Goal: Transaction & Acquisition: Purchase product/service

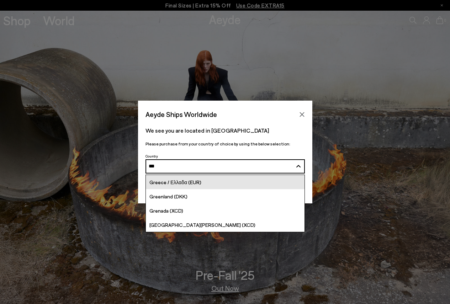
type input "***"
click at [180, 182] on span "Greece / Ελλαδα (EUR)" at bounding box center [175, 182] width 52 height 6
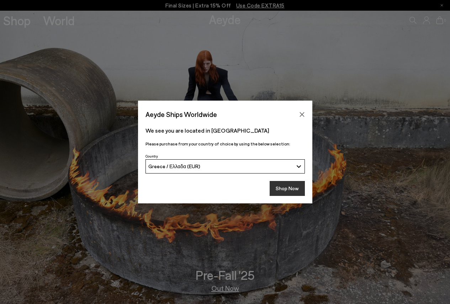
click at [280, 189] on button "Shop Now" at bounding box center [287, 188] width 35 height 15
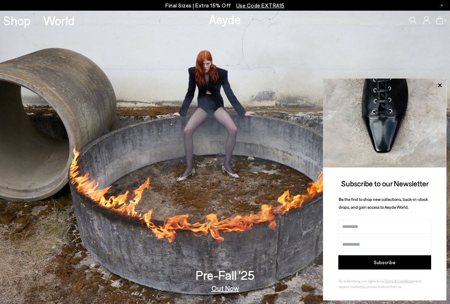
click at [440, 84] on icon at bounding box center [439, 85] width 9 height 9
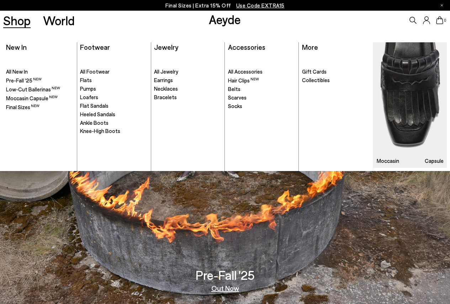
click at [417, 133] on img at bounding box center [410, 105] width 74 height 126
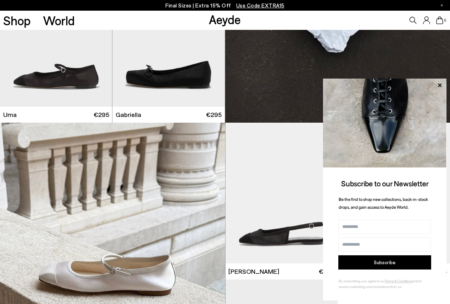
scroll to position [392, 0]
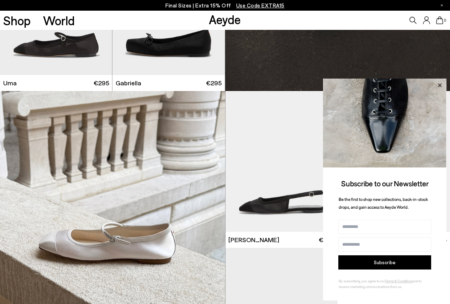
click at [441, 87] on icon at bounding box center [439, 85] width 9 height 9
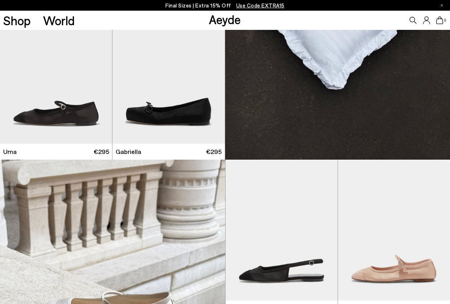
scroll to position [320, 0]
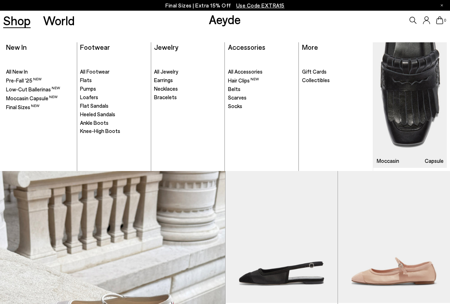
click at [385, 159] on h3 "Moccasin" at bounding box center [388, 160] width 22 height 5
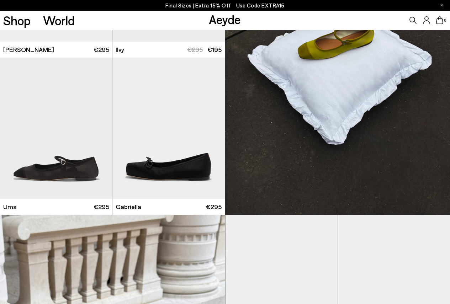
scroll to position [392, 0]
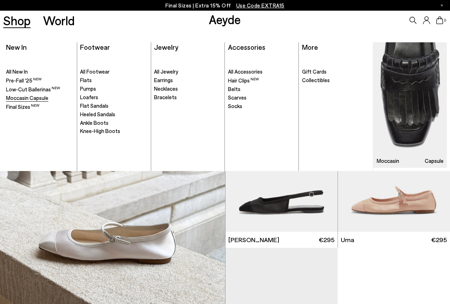
click at [28, 99] on span "Moccasin Capsule" at bounding box center [27, 98] width 42 height 6
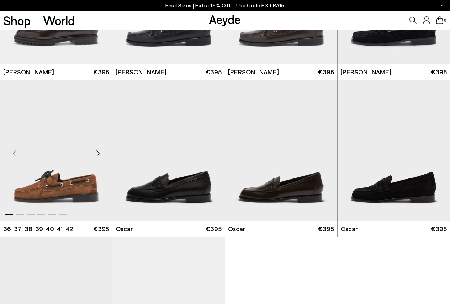
scroll to position [854, 0]
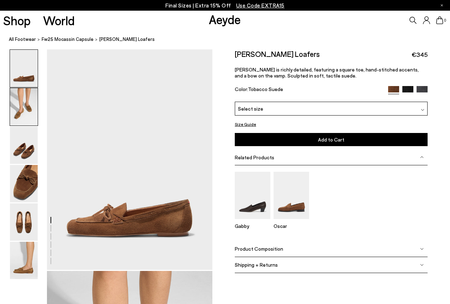
click at [22, 109] on img at bounding box center [24, 106] width 28 height 37
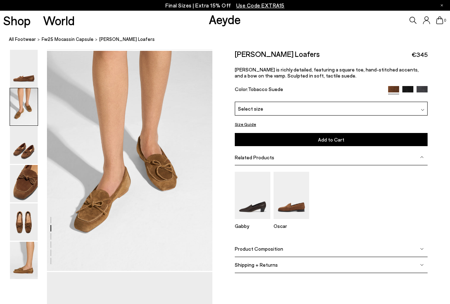
scroll to position [222, 0]
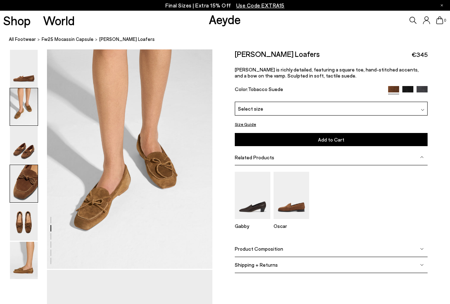
click at [20, 186] on img at bounding box center [24, 183] width 28 height 37
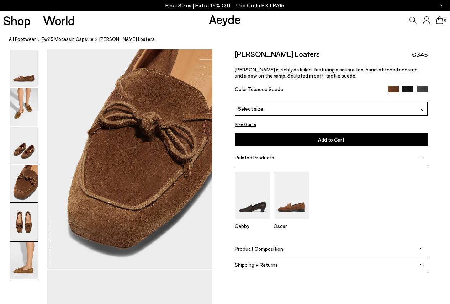
click at [20, 263] on img at bounding box center [24, 260] width 28 height 37
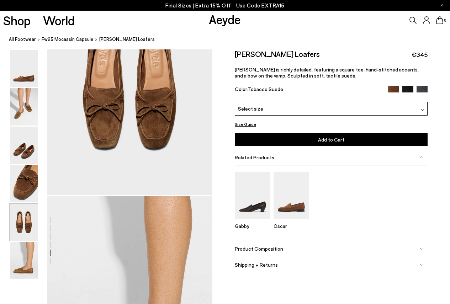
scroll to position [944, 0]
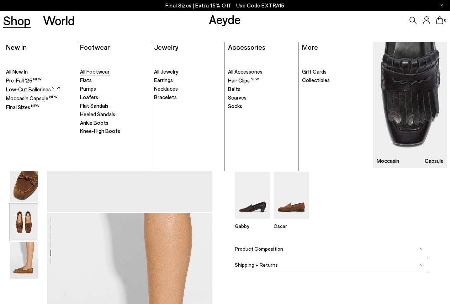
click at [99, 69] on span "All Footwear" at bounding box center [95, 71] width 30 height 6
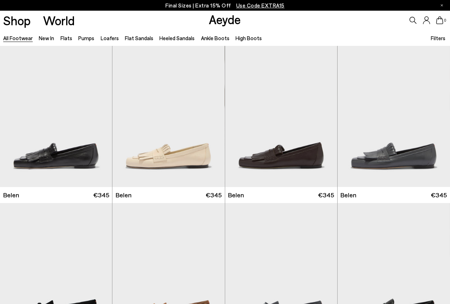
click at [435, 40] on span "Filters" at bounding box center [438, 38] width 15 height 6
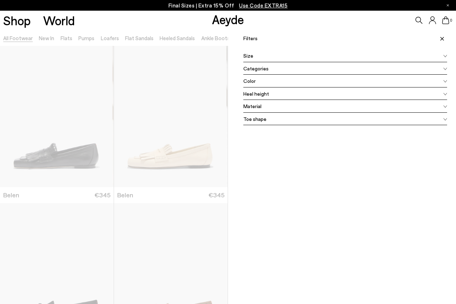
click at [287, 85] on div "Color" at bounding box center [345, 81] width 204 height 13
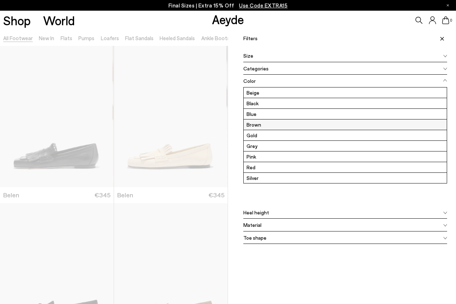
click at [257, 124] on label "Brown" at bounding box center [344, 125] width 203 height 10
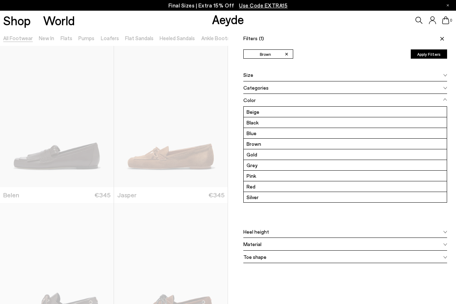
click at [440, 39] on icon at bounding box center [442, 39] width 4 height 4
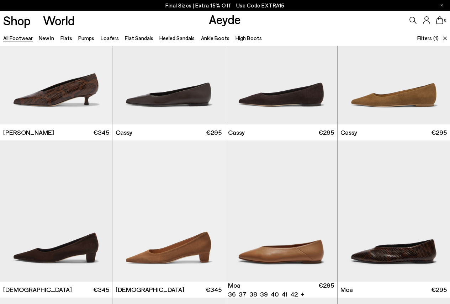
scroll to position [854, 0]
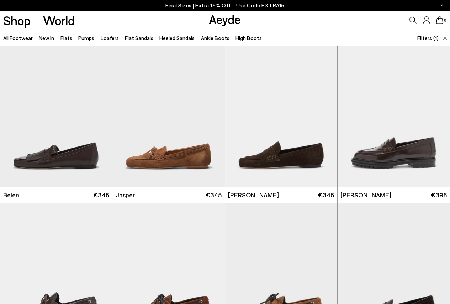
click at [216, 4] on p "Final Sizes | Extra 15% Off Use Code EXTRA15" at bounding box center [225, 5] width 119 height 9
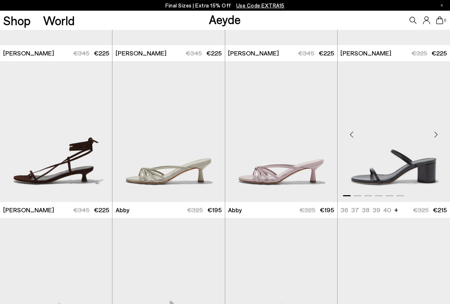
scroll to position [392, 0]
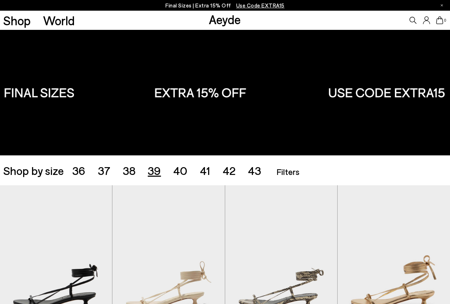
click at [152, 172] on span "39" at bounding box center [154, 171] width 13 height 14
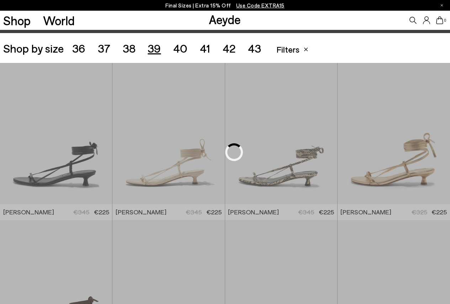
scroll to position [126, 0]
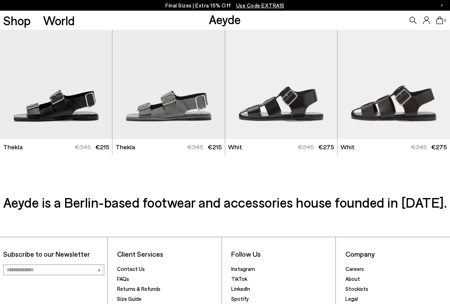
scroll to position [1926, 0]
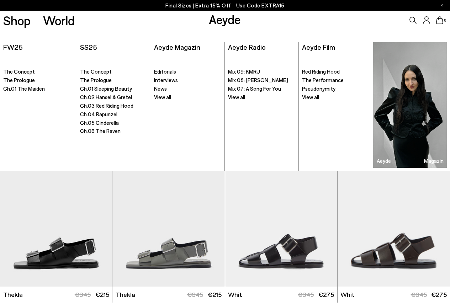
click at [224, 20] on link "Aeyde" at bounding box center [225, 19] width 32 height 15
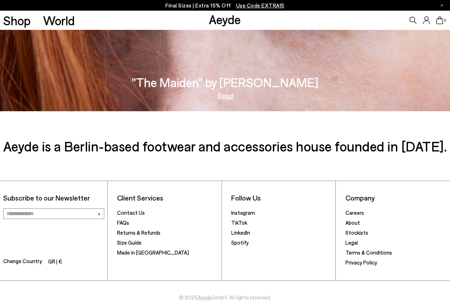
scroll to position [1184, 0]
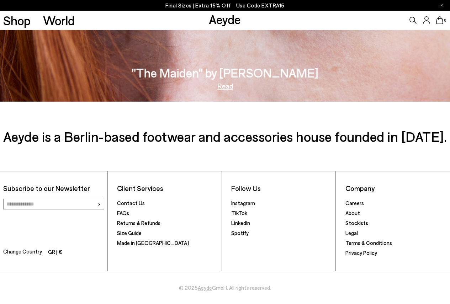
click at [46, 206] on input "email" at bounding box center [53, 204] width 101 height 11
